Goal: Transaction & Acquisition: Purchase product/service

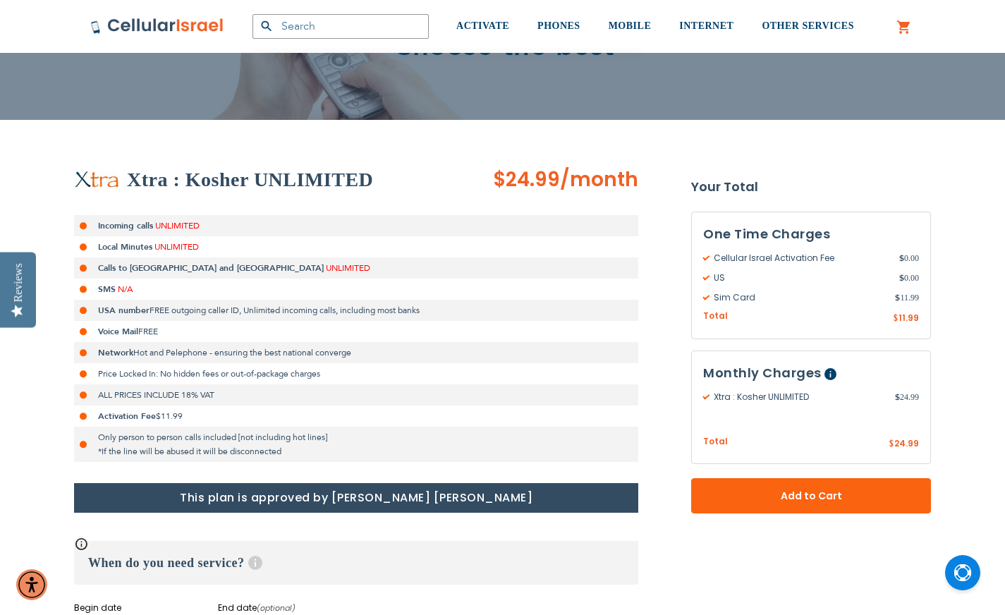
scroll to position [157, 0]
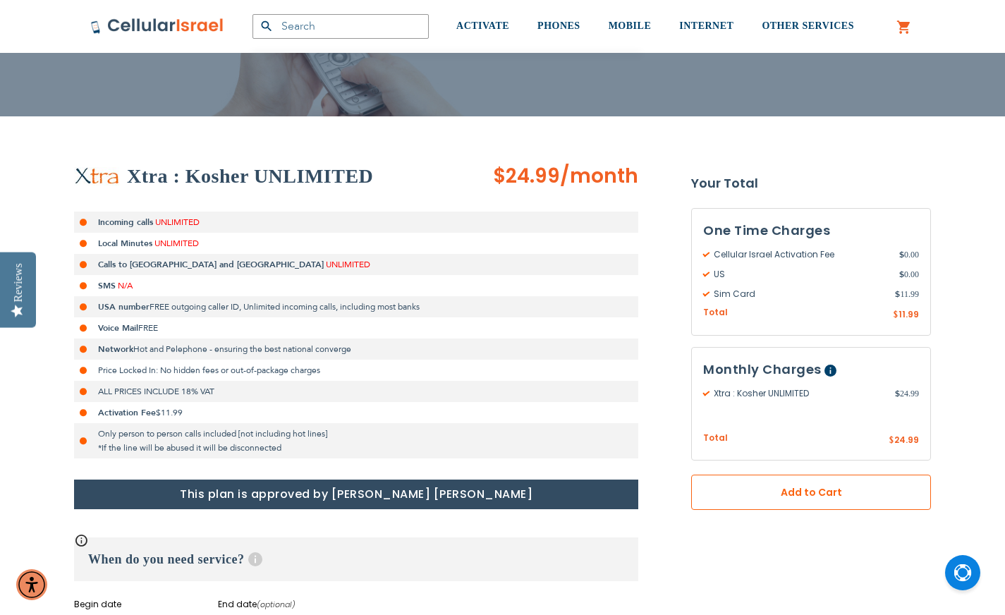
click at [822, 493] on span "Add to Cart" at bounding box center [810, 492] width 147 height 15
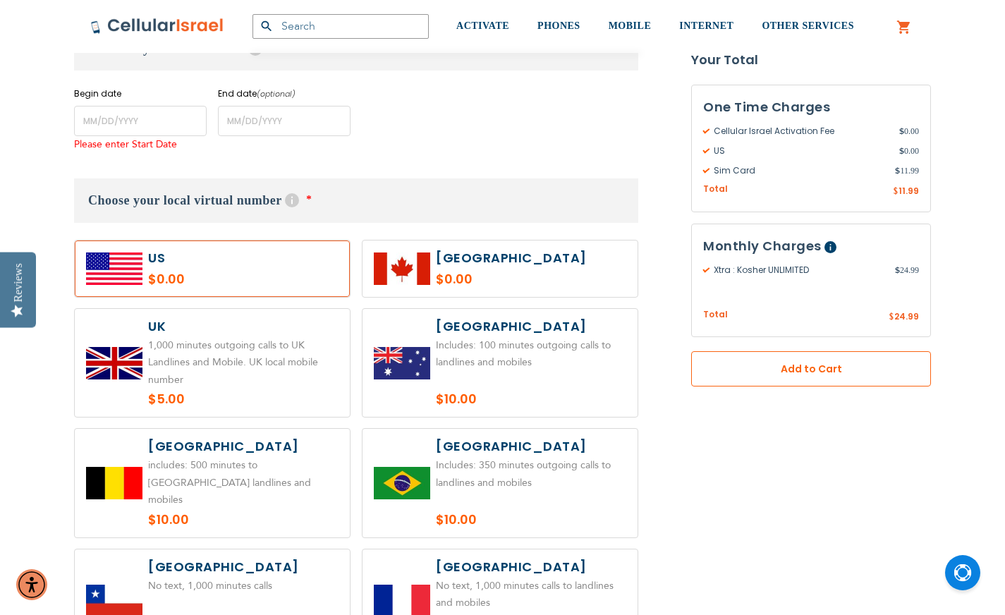
scroll to position [697, 0]
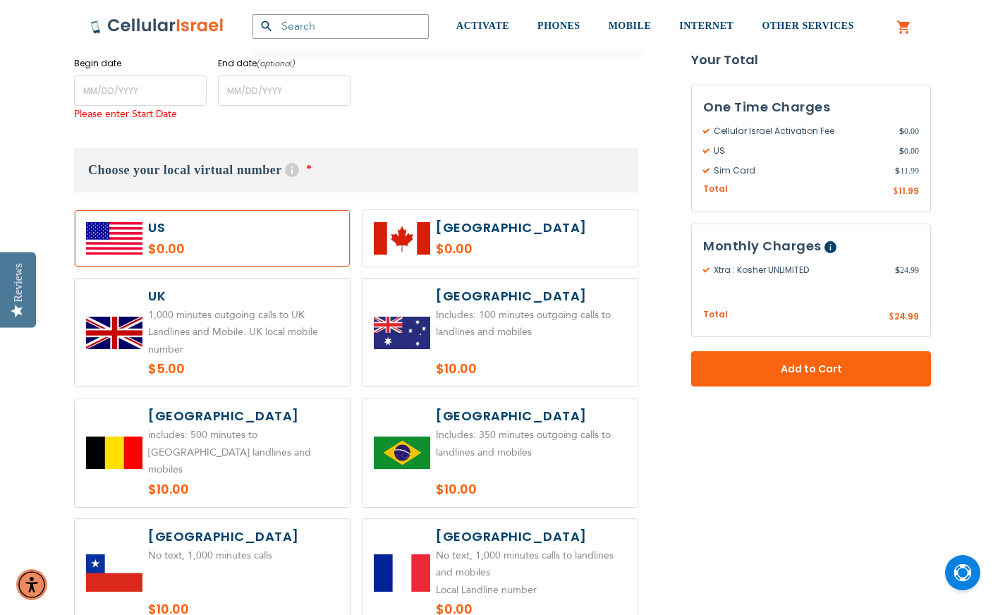
click at [207, 232] on label at bounding box center [212, 238] width 275 height 56
click at [91, 90] on input "name" at bounding box center [140, 90] width 133 height 30
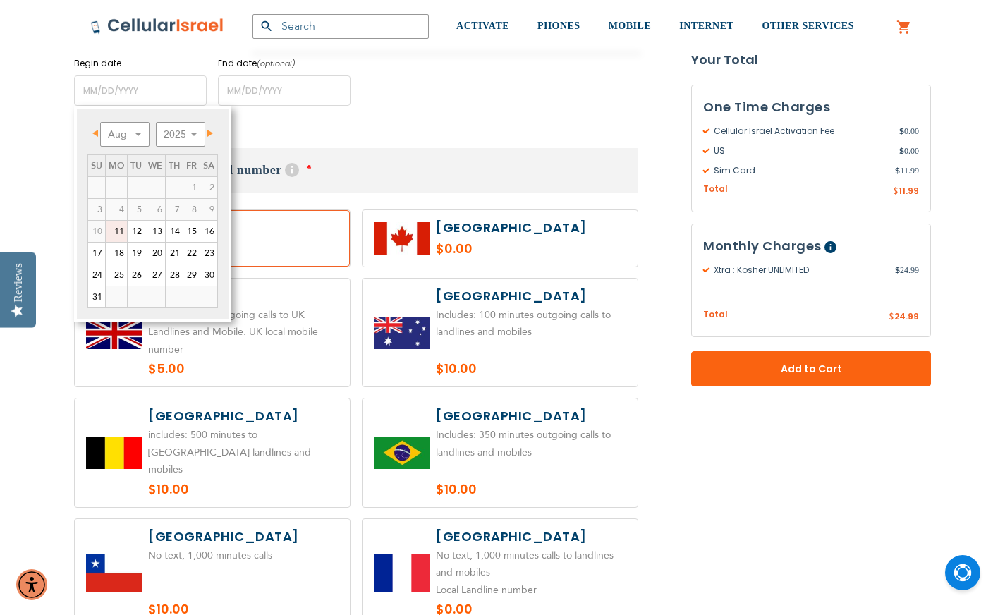
click at [213, 133] on span "Next" at bounding box center [210, 133] width 6 height 7
click at [122, 184] on link "1" at bounding box center [116, 187] width 21 height 21
type input "[DATE]"
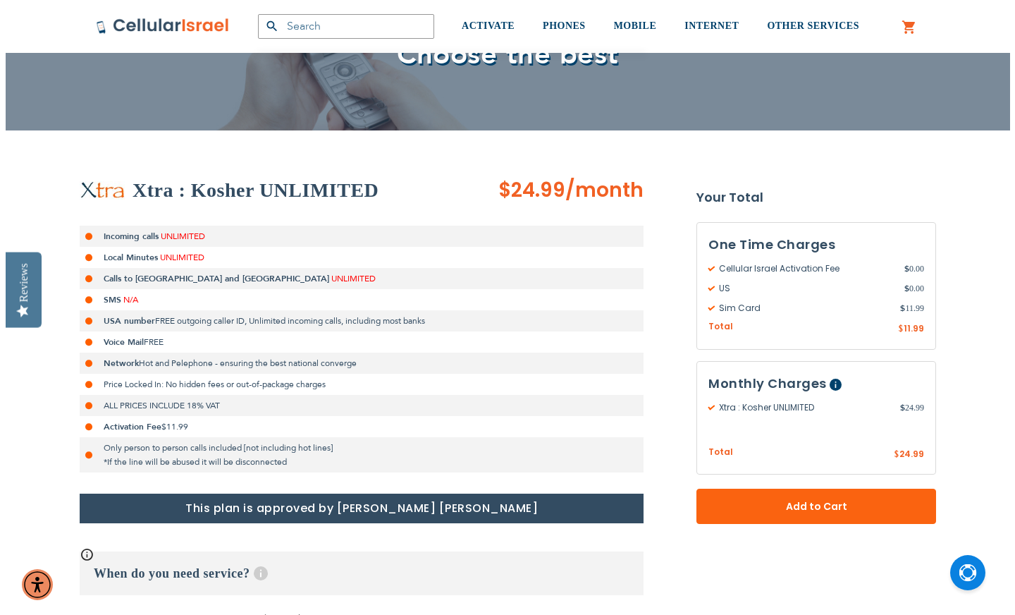
scroll to position [142, 0]
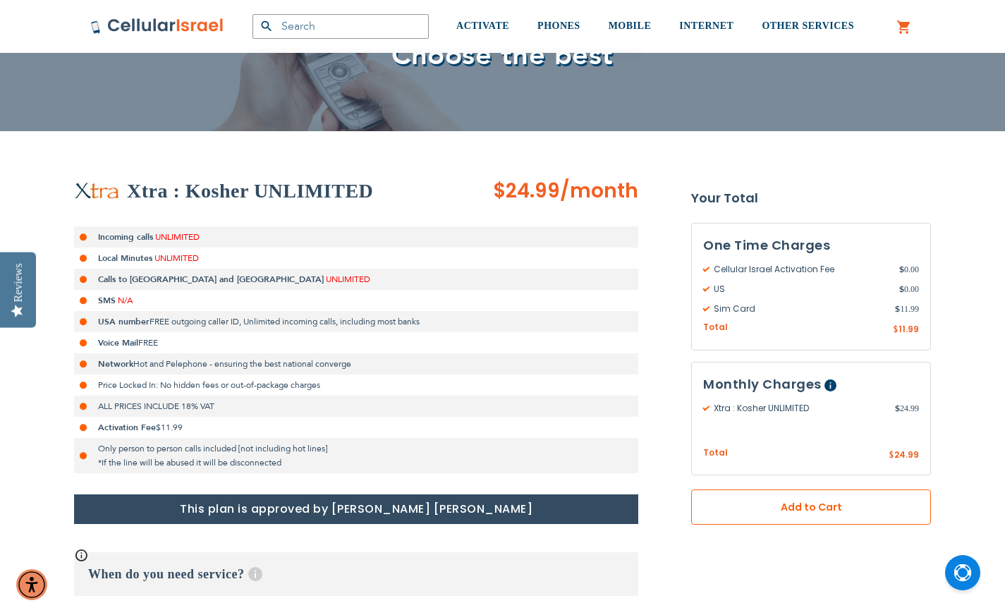
click at [708, 501] on button "Add to Cart" at bounding box center [811, 506] width 240 height 35
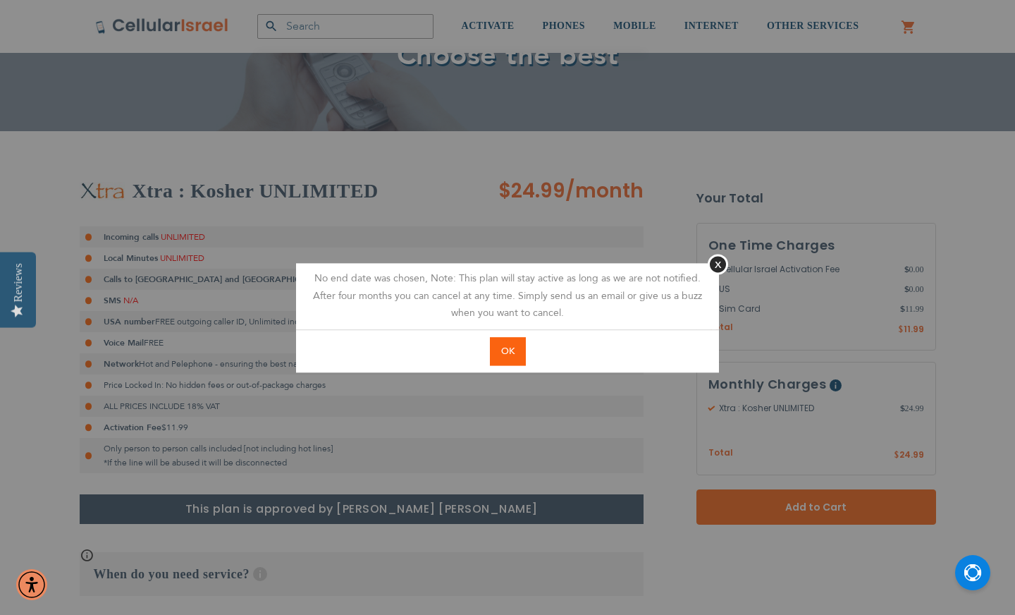
click at [515, 342] on button "OK" at bounding box center [508, 351] width 36 height 29
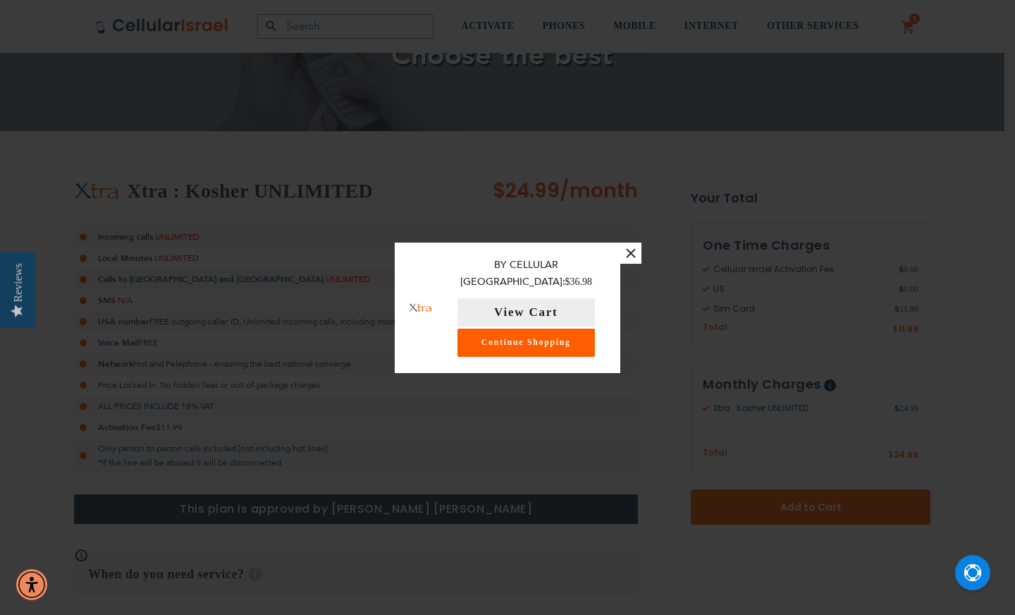
click at [537, 335] on link "Continue Shopping" at bounding box center [526, 343] width 137 height 28
